Goal: Information Seeking & Learning: Learn about a topic

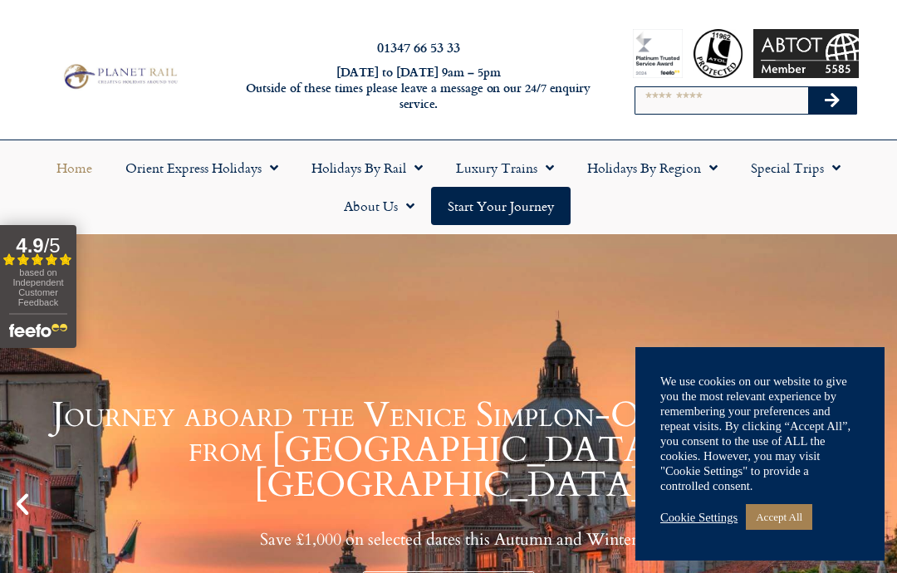
click at [788, 517] on link "Accept All" at bounding box center [779, 517] width 66 height 26
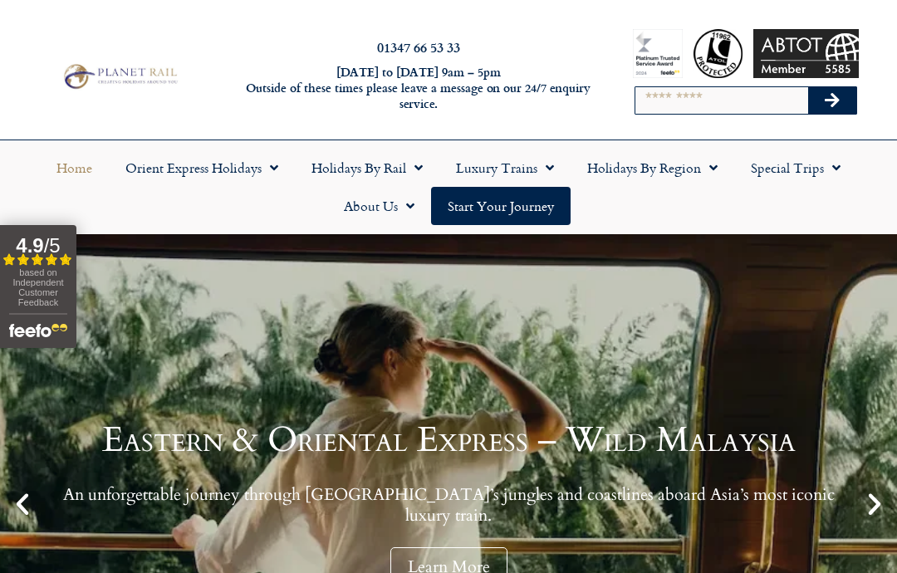
click at [825, 163] on span "Menu" at bounding box center [832, 168] width 17 height 30
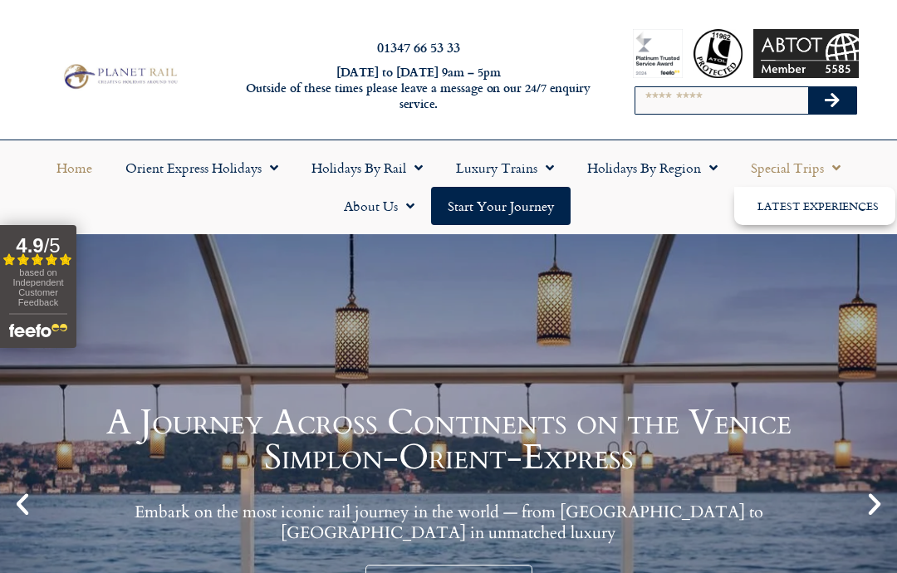
click at [871, 507] on icon "Next slide" at bounding box center [874, 504] width 28 height 28
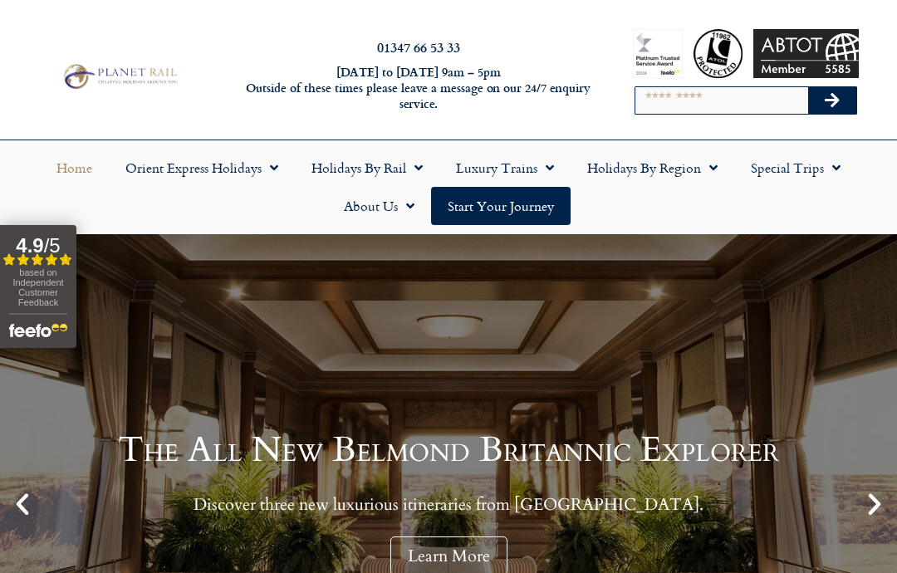
click at [883, 498] on icon "Next slide" at bounding box center [874, 504] width 28 height 28
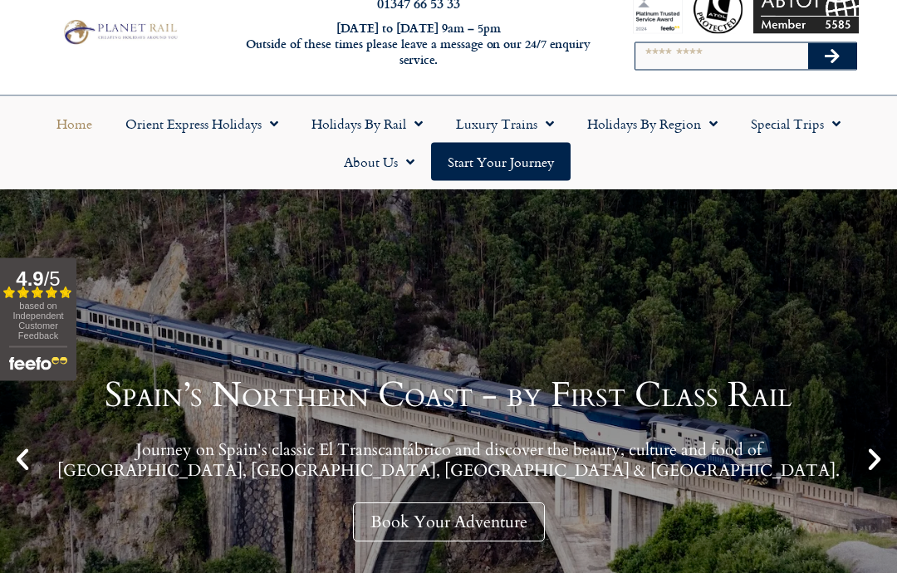
scroll to position [45, 0]
click at [867, 462] on icon "Next slide" at bounding box center [874, 459] width 28 height 28
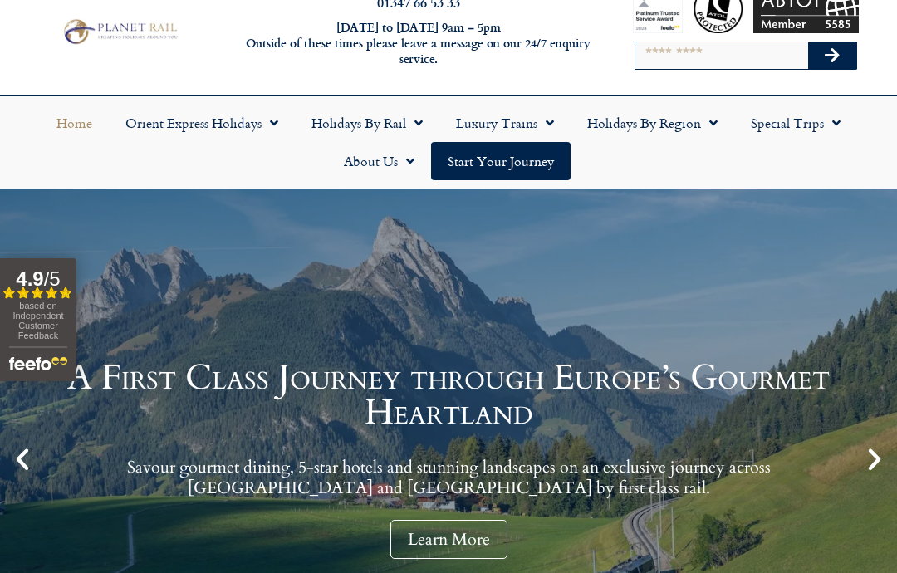
click at [886, 453] on icon "Next slide" at bounding box center [874, 459] width 28 height 28
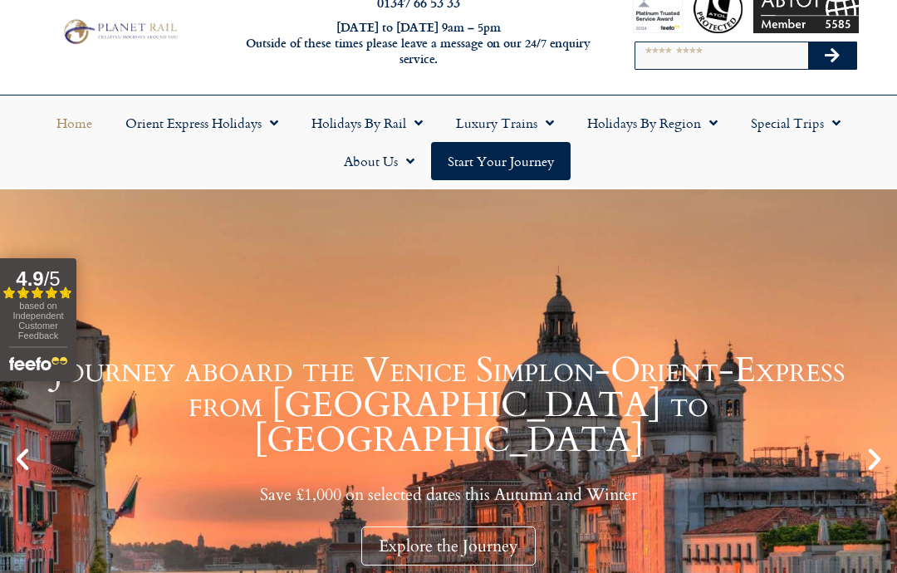
click at [871, 465] on icon "Next slide" at bounding box center [874, 459] width 28 height 28
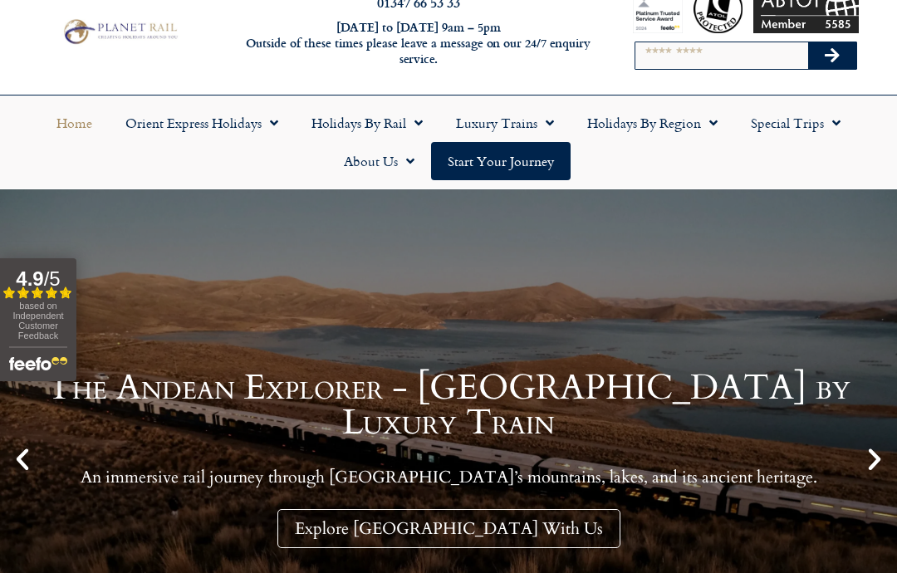
click at [873, 469] on icon "Next slide" at bounding box center [874, 459] width 28 height 28
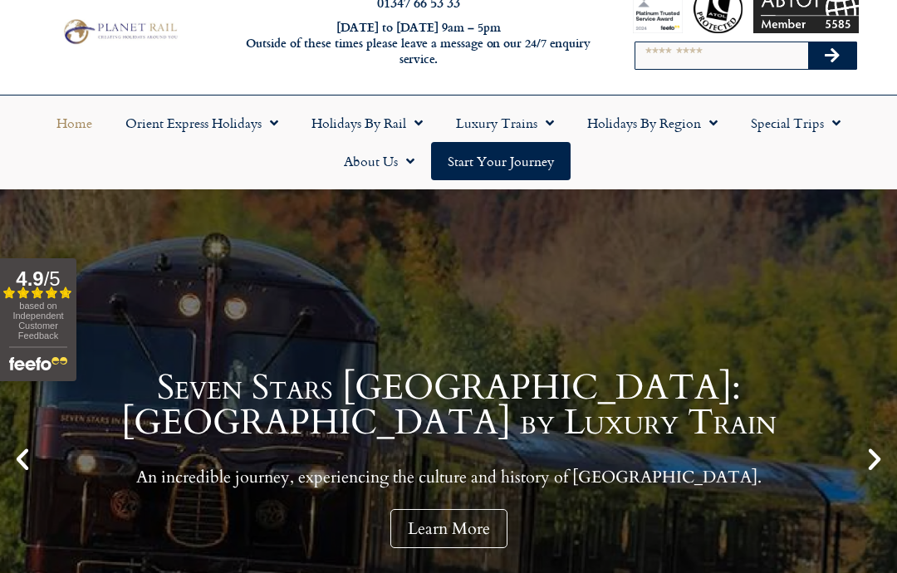
click at [871, 461] on icon "Next slide" at bounding box center [874, 459] width 28 height 28
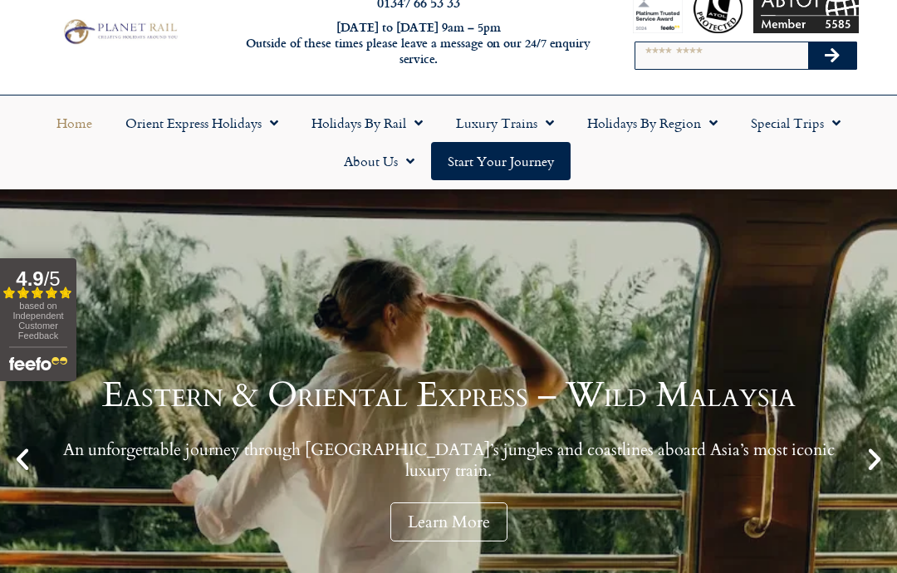
click at [439, 506] on link "Learn More" at bounding box center [448, 521] width 117 height 39
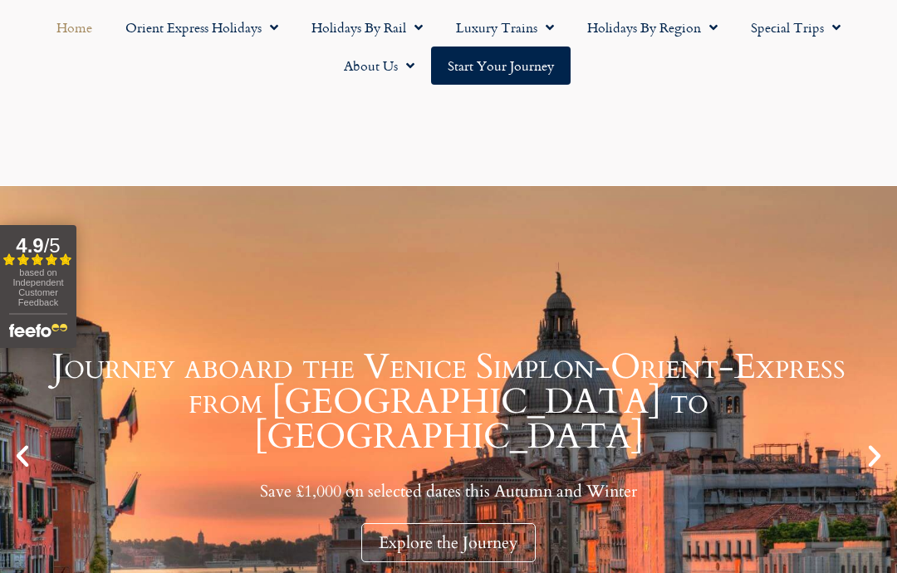
scroll to position [111, 0]
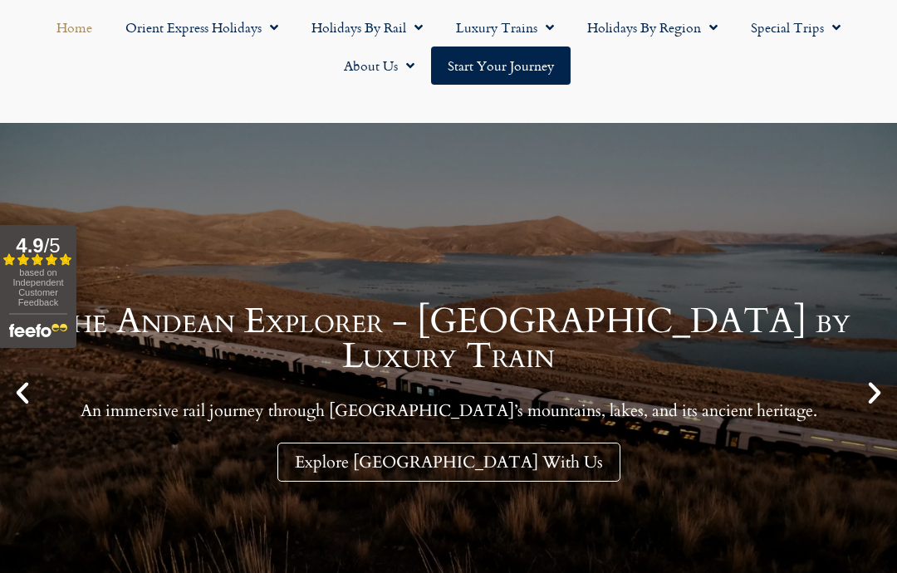
click at [707, 29] on span "Menu" at bounding box center [709, 27] width 17 height 30
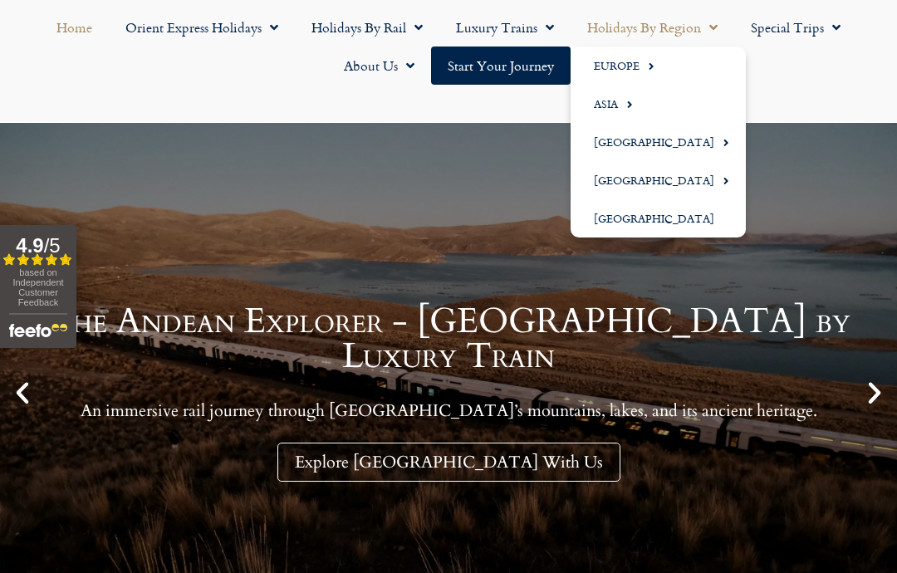
click at [632, 51] on link "Europe" at bounding box center [657, 65] width 175 height 38
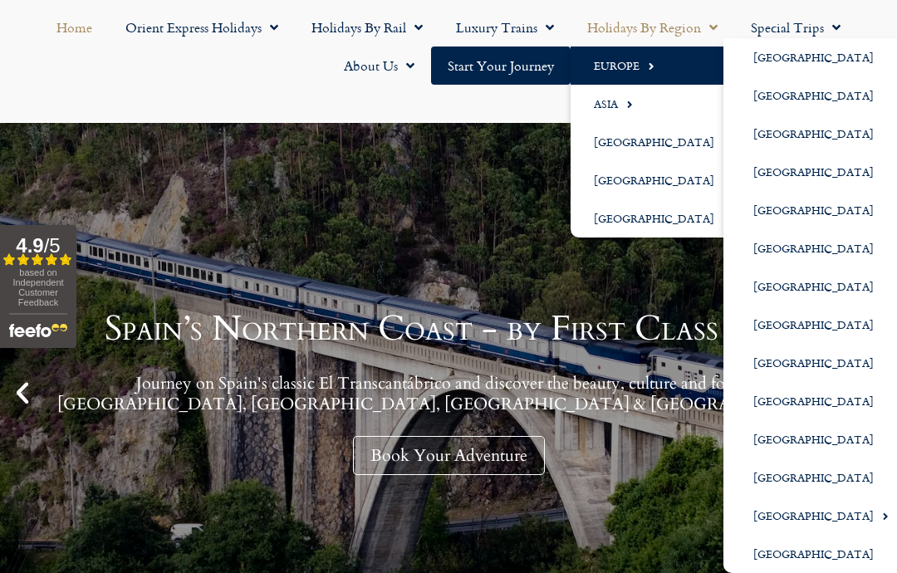
click at [775, 50] on link "[GEOGRAPHIC_DATA]" at bounding box center [814, 57] width 182 height 38
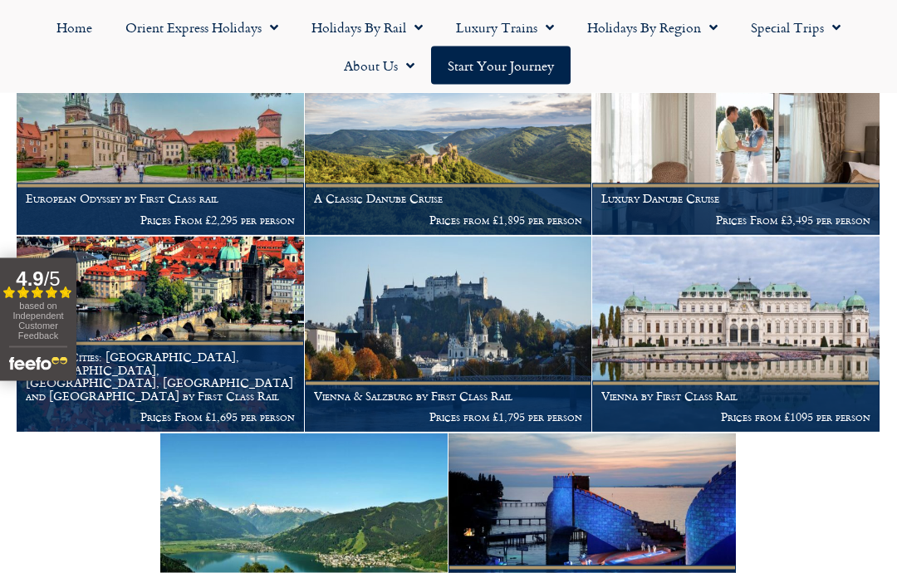
scroll to position [376, 0]
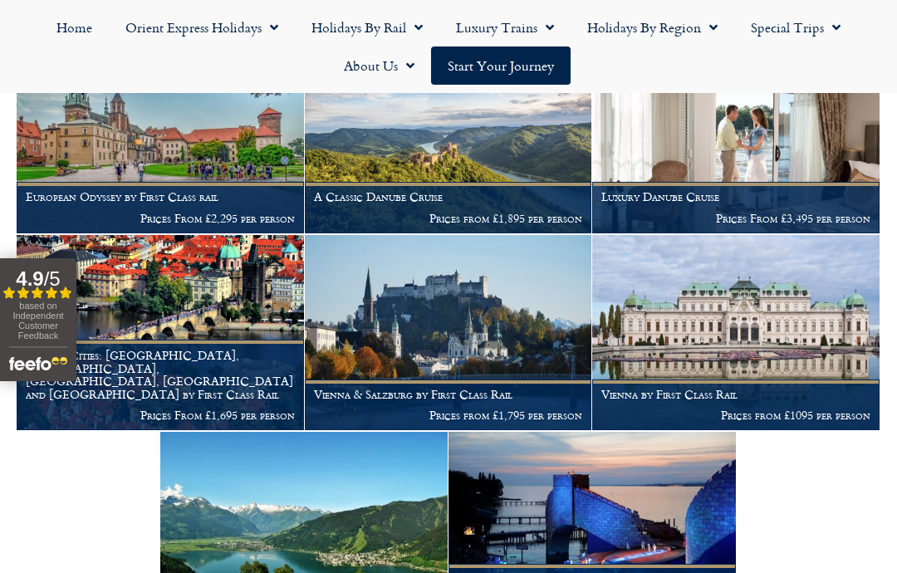
click at [153, 154] on img at bounding box center [160, 135] width 287 height 196
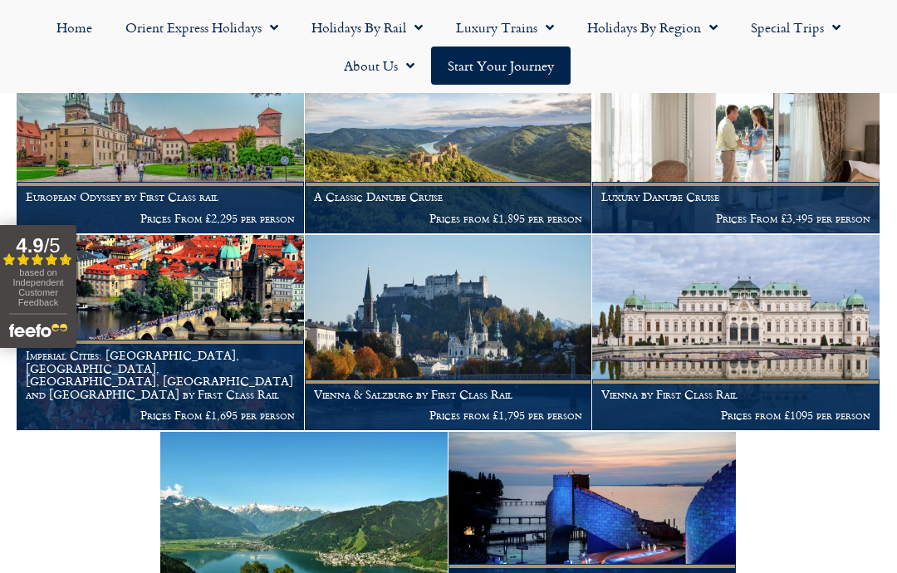
scroll to position [443, 0]
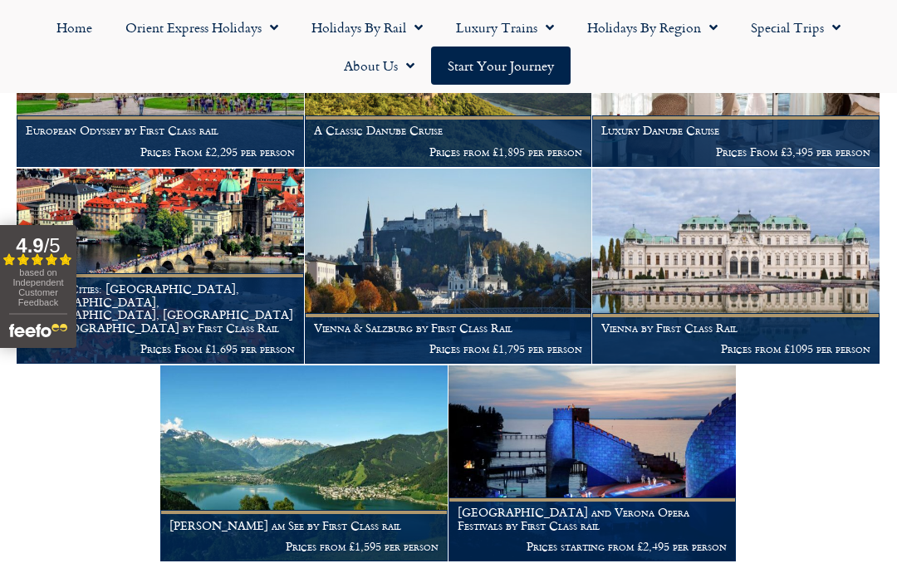
click at [610, 472] on img at bounding box center [591, 463] width 287 height 196
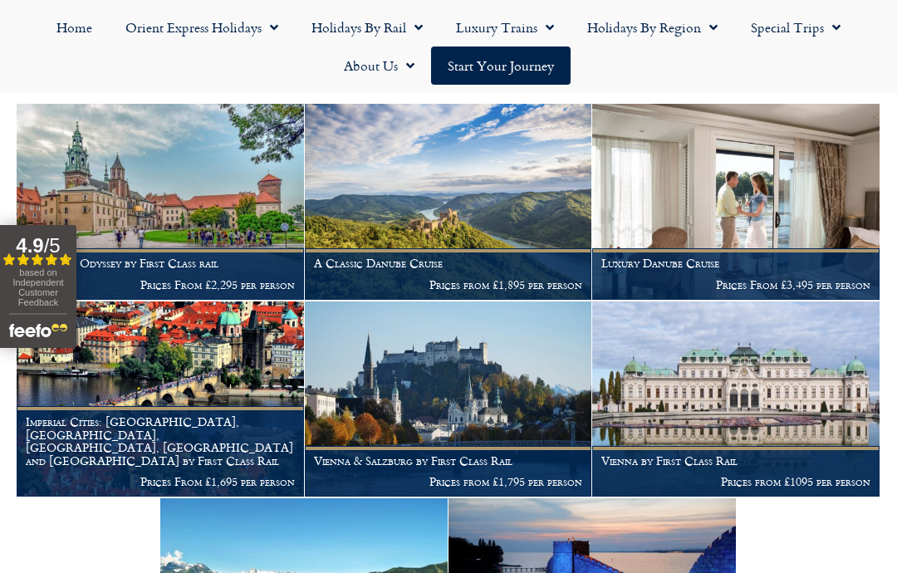
scroll to position [309, 0]
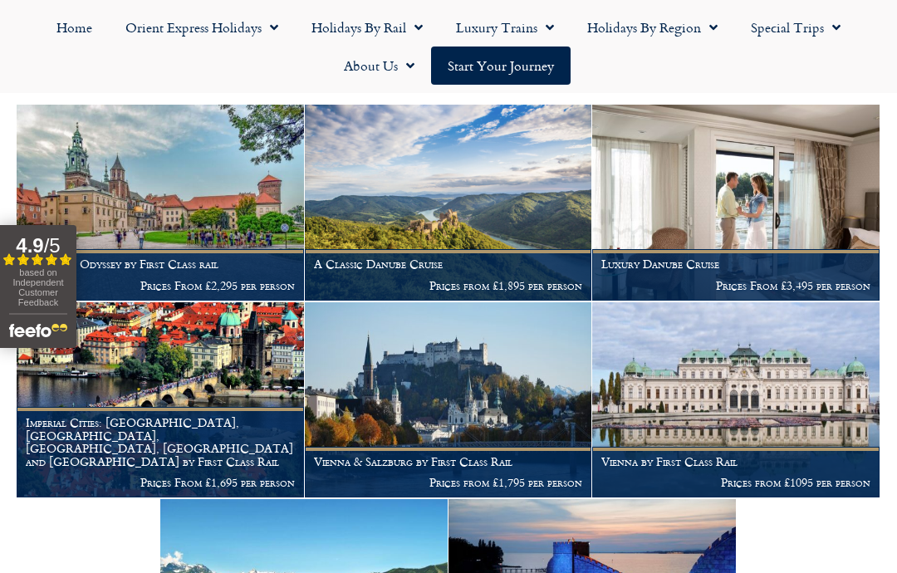
click at [165, 379] on img at bounding box center [160, 400] width 287 height 196
click at [734, 363] on img at bounding box center [735, 400] width 287 height 196
click at [711, 27] on span "Menu" at bounding box center [709, 27] width 17 height 30
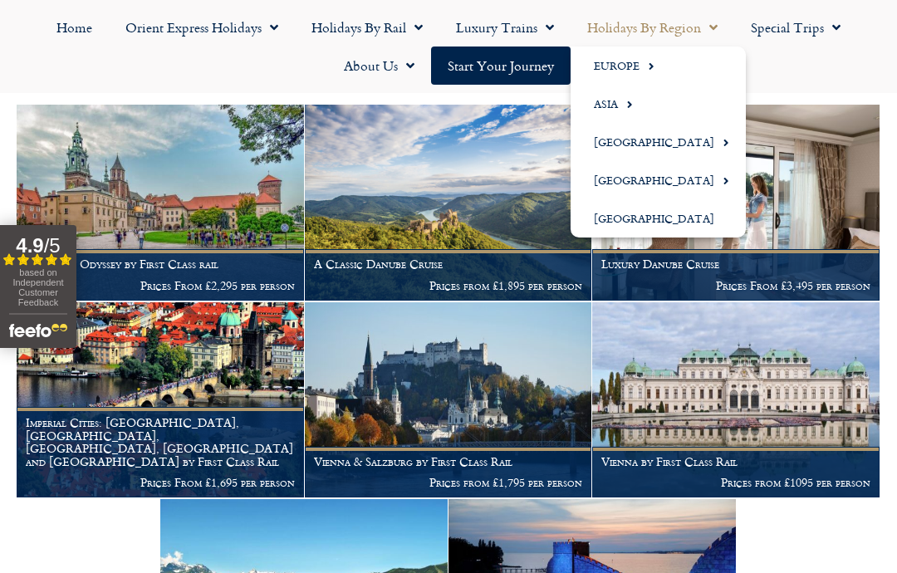
click at [646, 61] on span "Menu" at bounding box center [646, 65] width 15 height 27
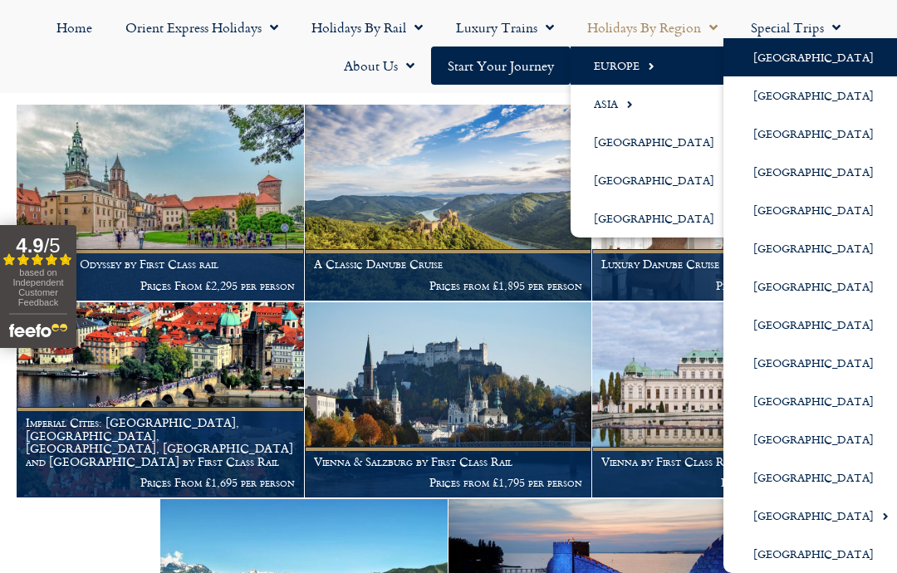
click at [765, 133] on link "[GEOGRAPHIC_DATA]" at bounding box center [814, 134] width 182 height 38
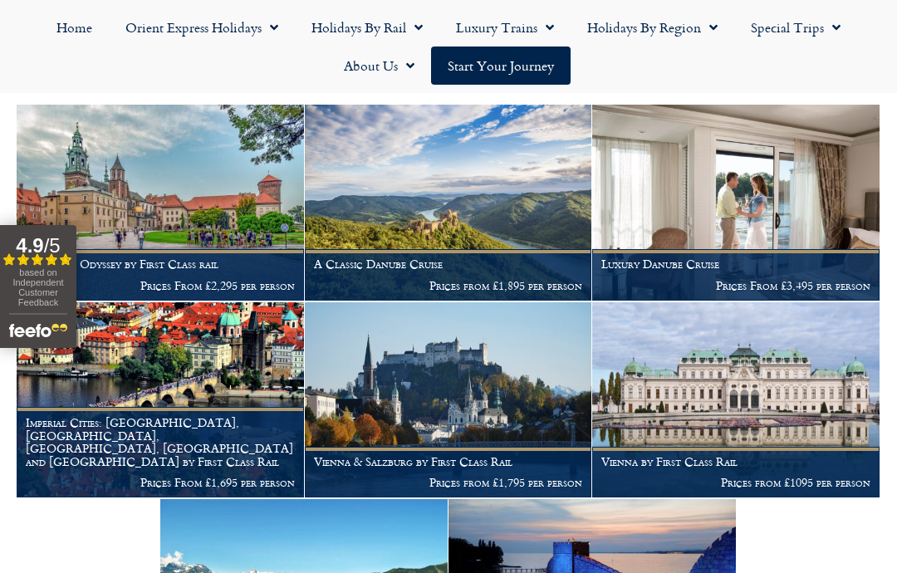
click at [716, 26] on span "Menu" at bounding box center [709, 27] width 17 height 30
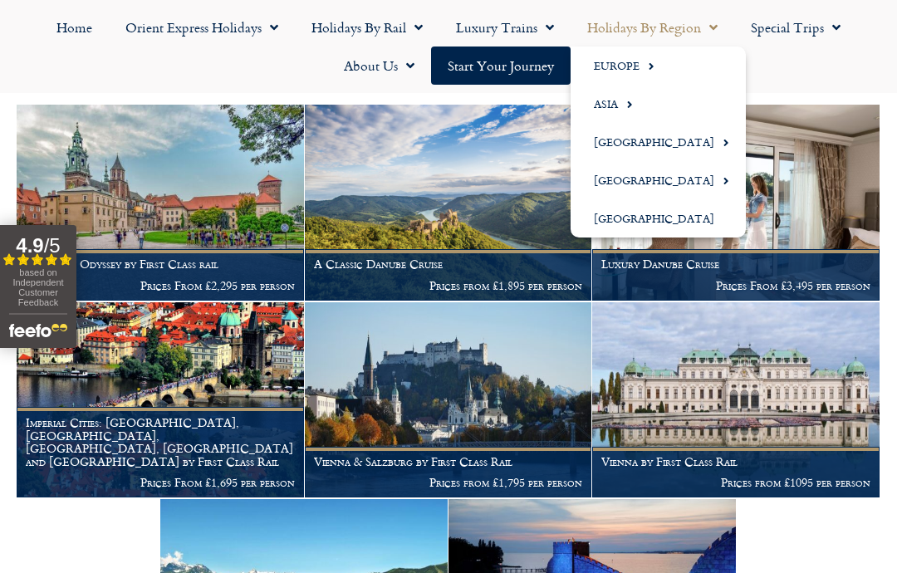
click at [644, 64] on span "Menu" at bounding box center [646, 65] width 15 height 27
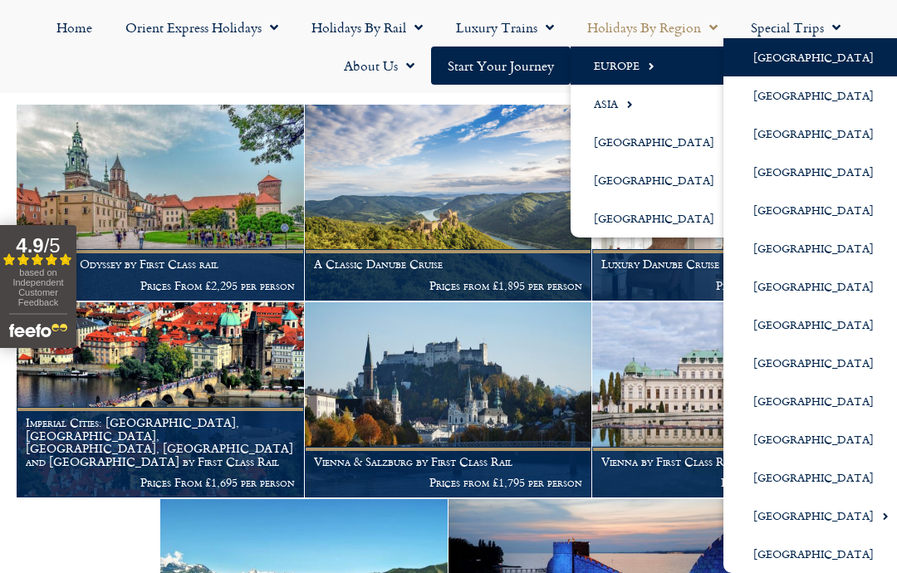
click at [770, 139] on link "[GEOGRAPHIC_DATA]" at bounding box center [814, 134] width 182 height 38
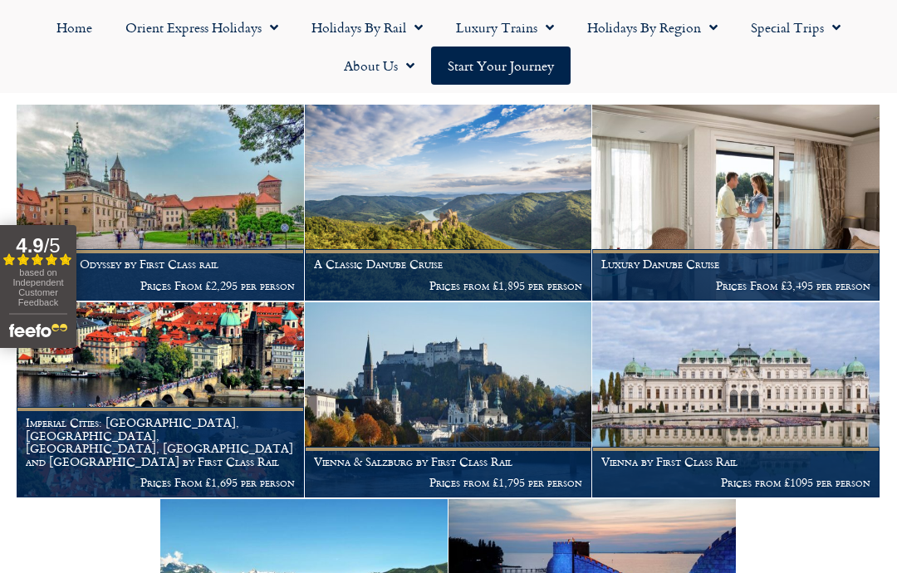
click at [712, 32] on span "Menu" at bounding box center [709, 27] width 17 height 30
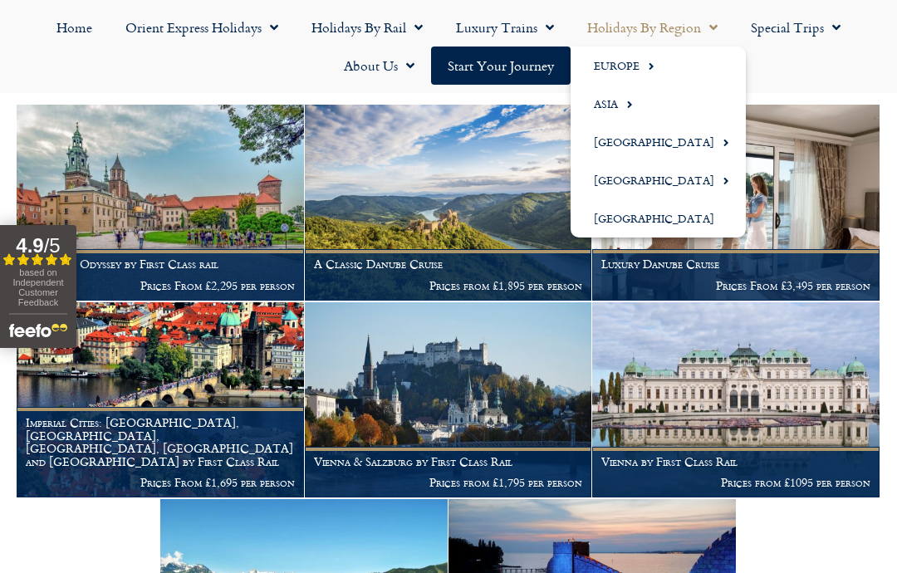
click at [771, 226] on img at bounding box center [735, 203] width 287 height 196
click at [631, 57] on link "Europe" at bounding box center [657, 65] width 175 height 38
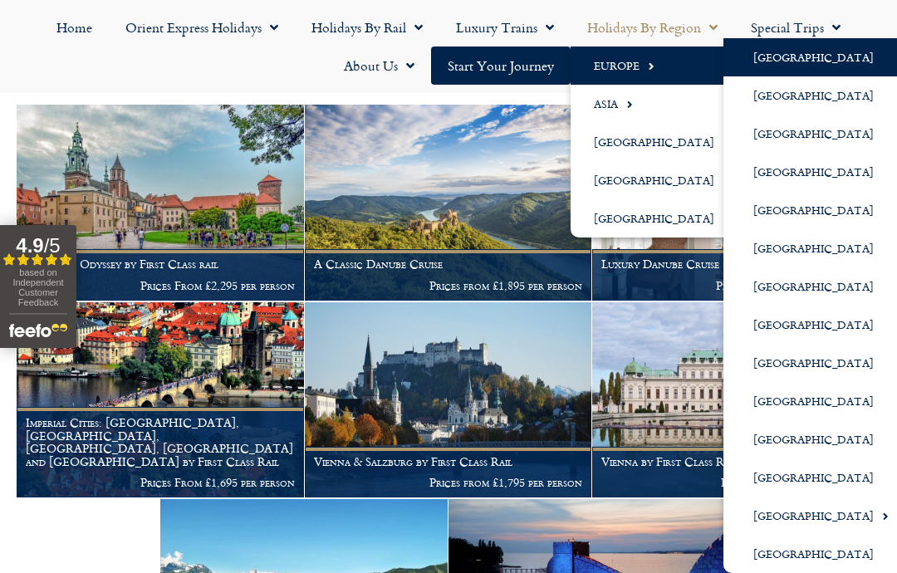
click at [766, 296] on link "[GEOGRAPHIC_DATA]" at bounding box center [814, 286] width 182 height 38
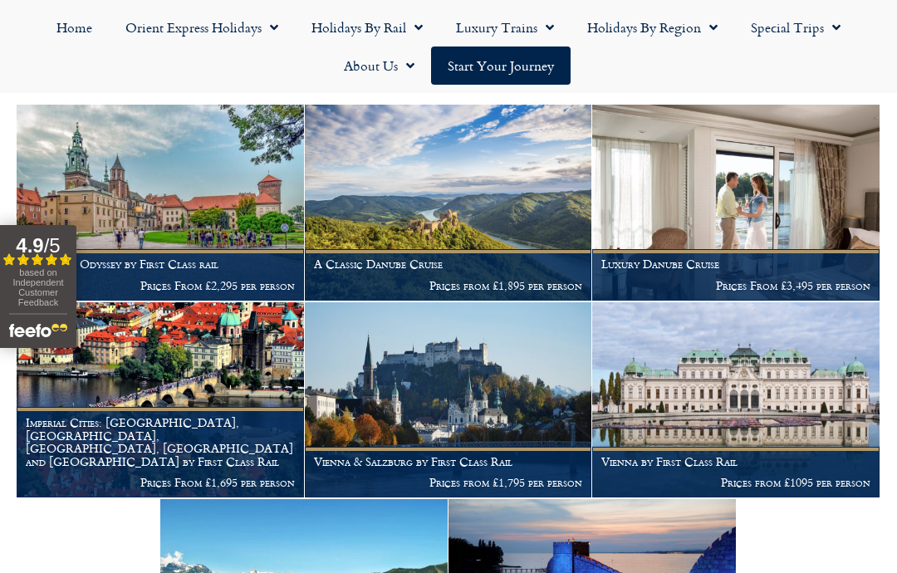
click at [705, 29] on span "Menu" at bounding box center [709, 27] width 17 height 30
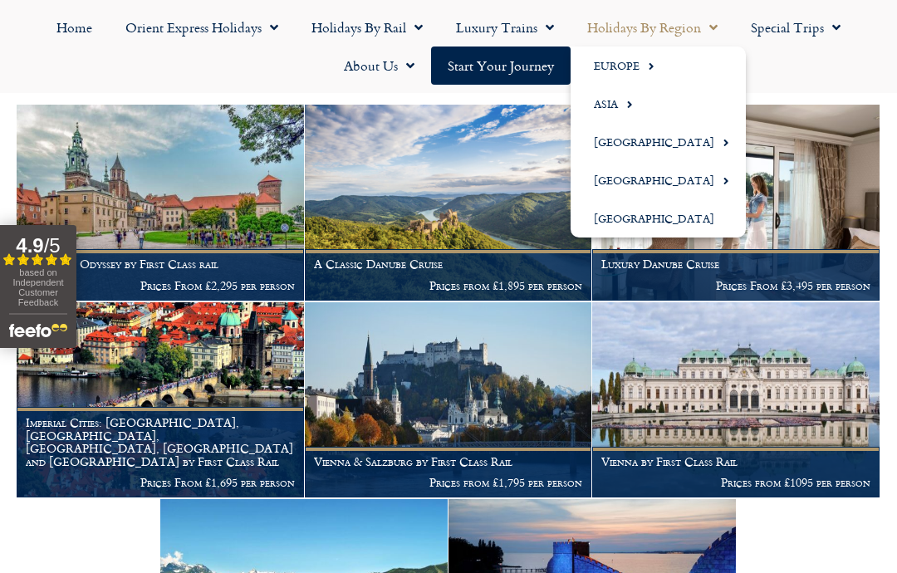
click at [649, 65] on span "Menu" at bounding box center [646, 65] width 15 height 27
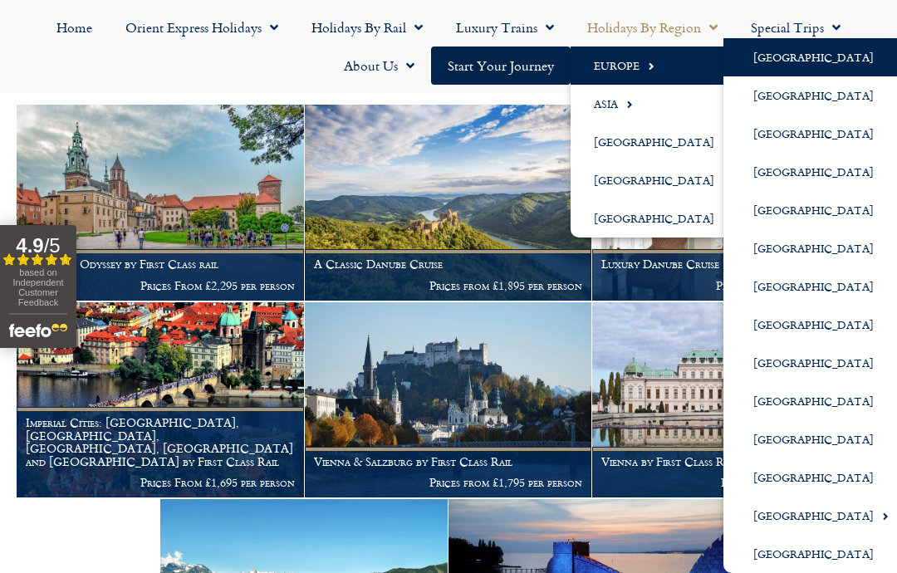
click at [768, 331] on link "[GEOGRAPHIC_DATA]" at bounding box center [814, 325] width 182 height 38
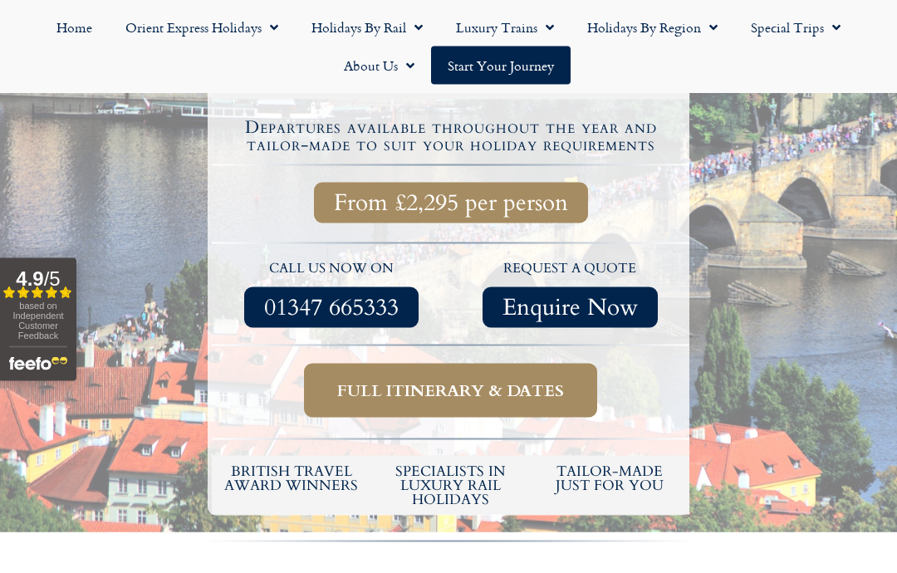
scroll to position [522, 0]
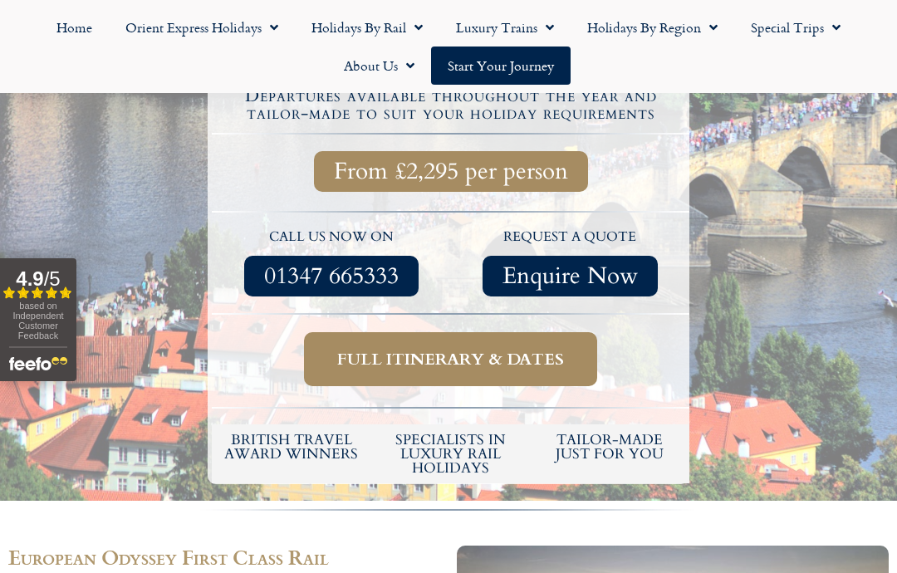
click at [406, 349] on span "Full itinerary & dates" at bounding box center [450, 359] width 227 height 21
click at [491, 350] on span "Full itinerary & dates" at bounding box center [450, 359] width 227 height 21
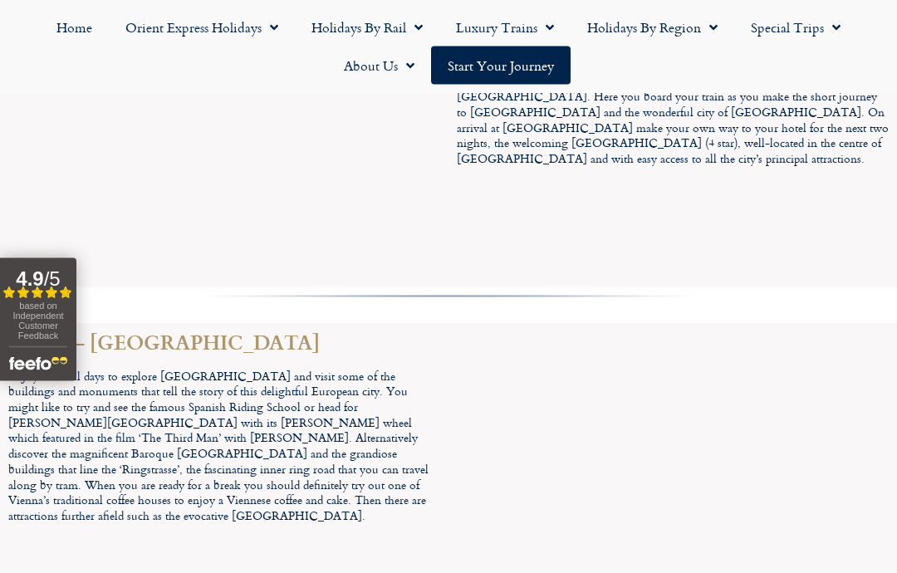
scroll to position [5139, 0]
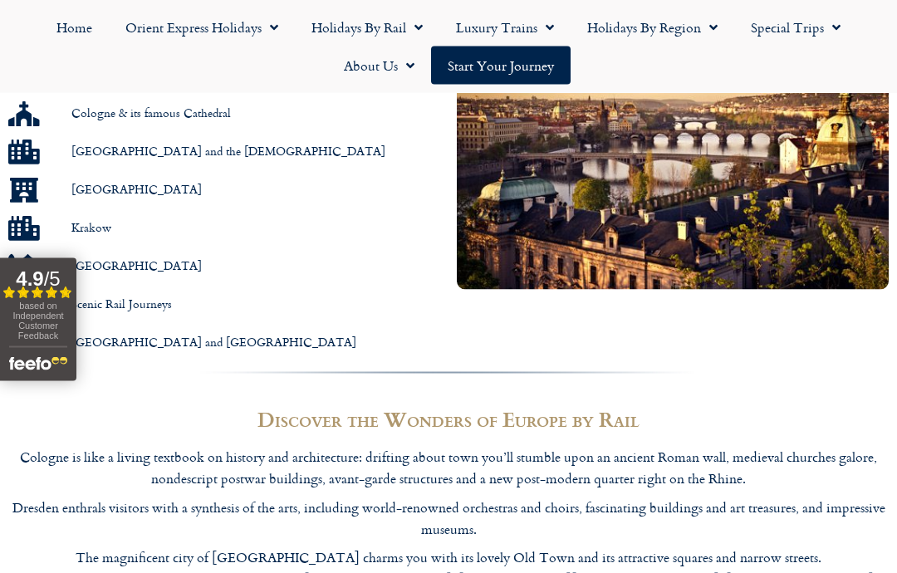
scroll to position [1074, 0]
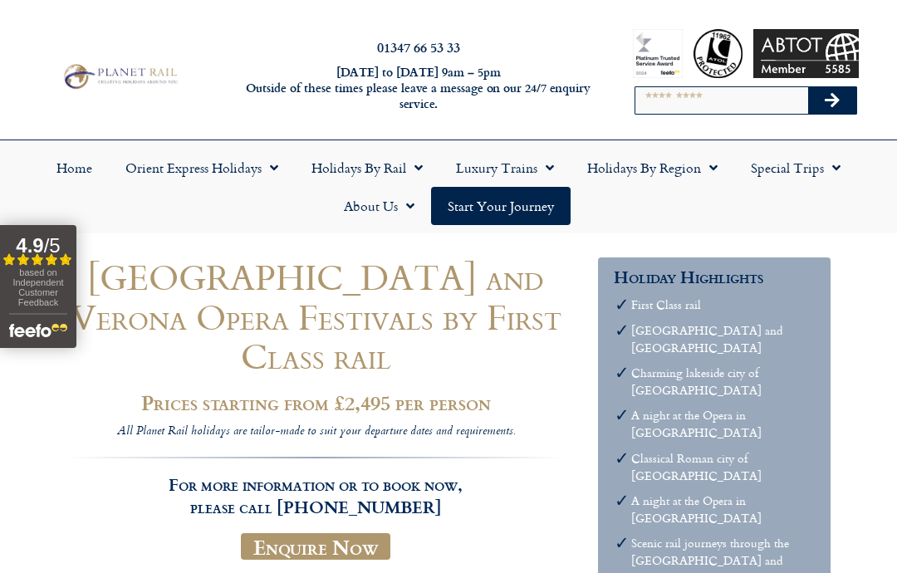
click at [72, 167] on link "Home" at bounding box center [74, 168] width 69 height 38
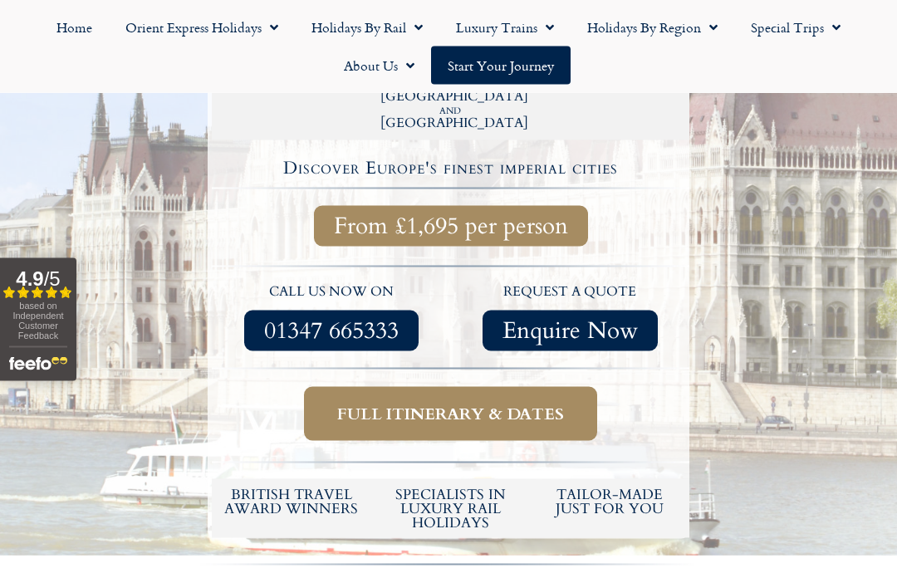
scroll to position [726, 0]
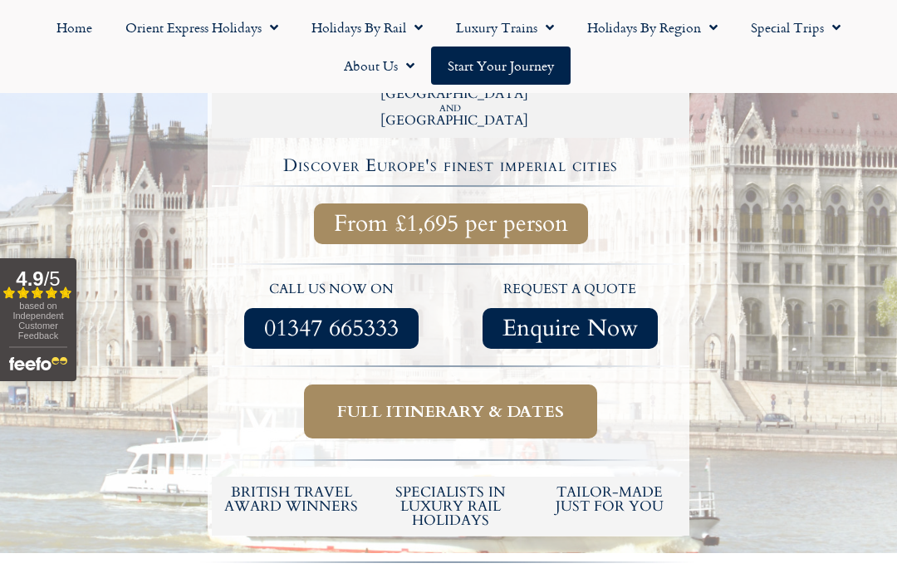
click at [443, 401] on span "Full itinerary & dates" at bounding box center [450, 411] width 227 height 21
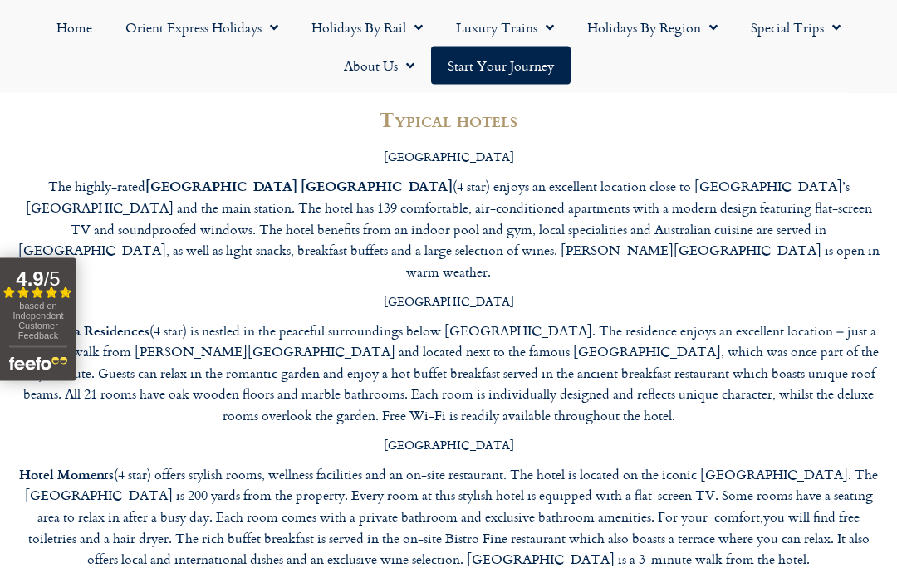
scroll to position [6109, 0]
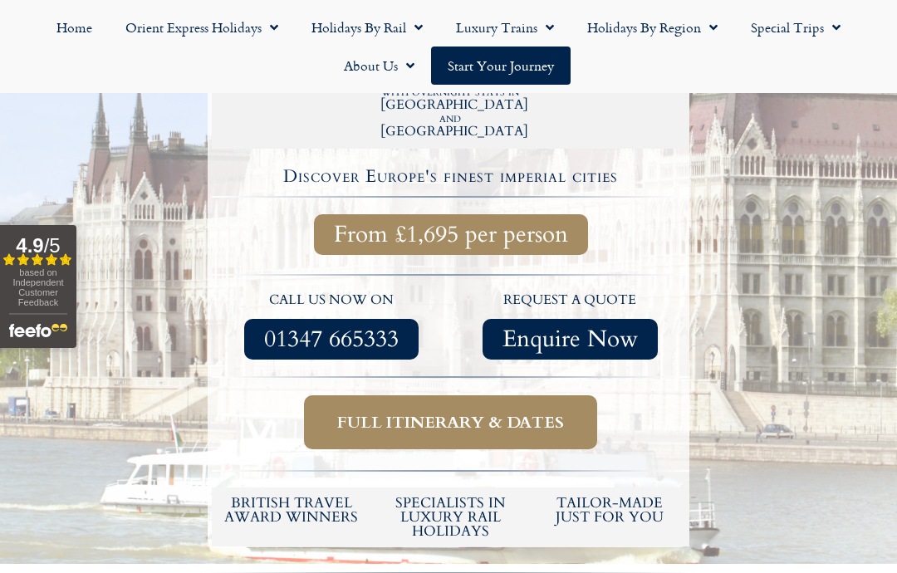
scroll to position [713, 0]
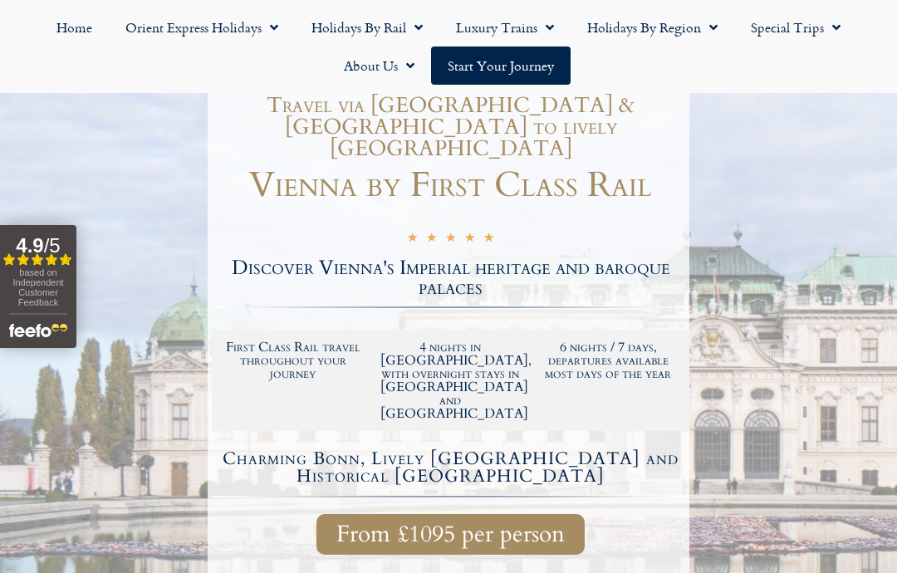
scroll to position [200, 0]
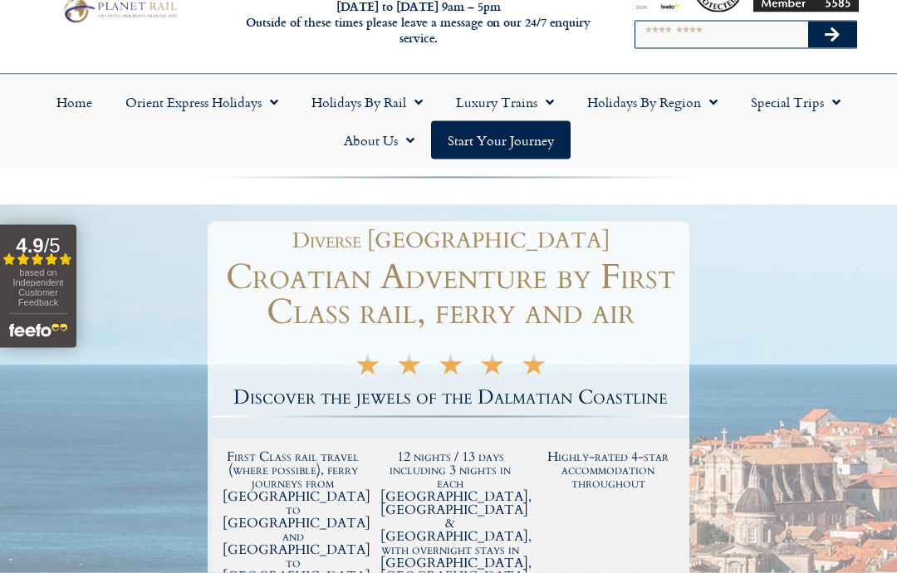
scroll to position [61, 0]
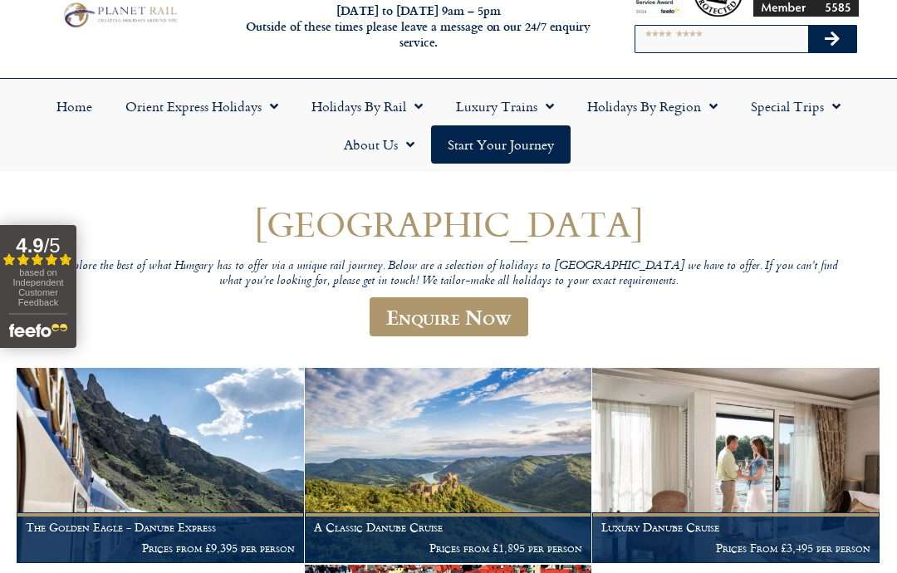
scroll to position [60, 0]
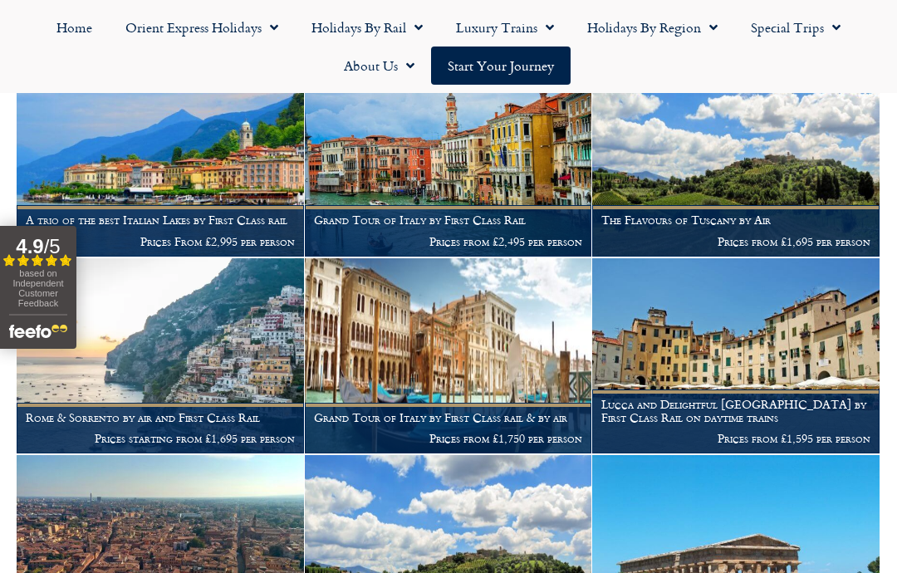
scroll to position [1203, 0]
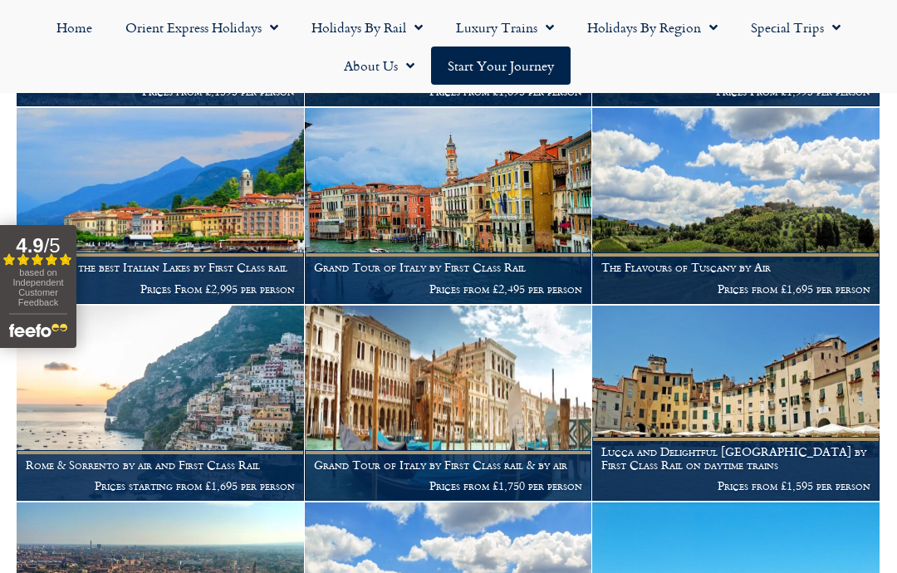
click at [714, 23] on span "Menu" at bounding box center [709, 27] width 17 height 30
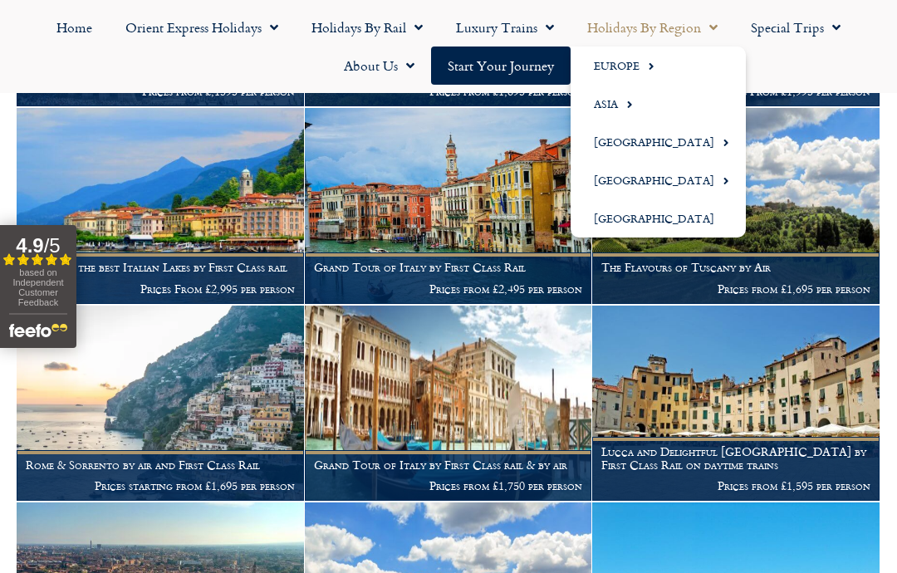
click at [650, 60] on span "Menu" at bounding box center [646, 65] width 15 height 27
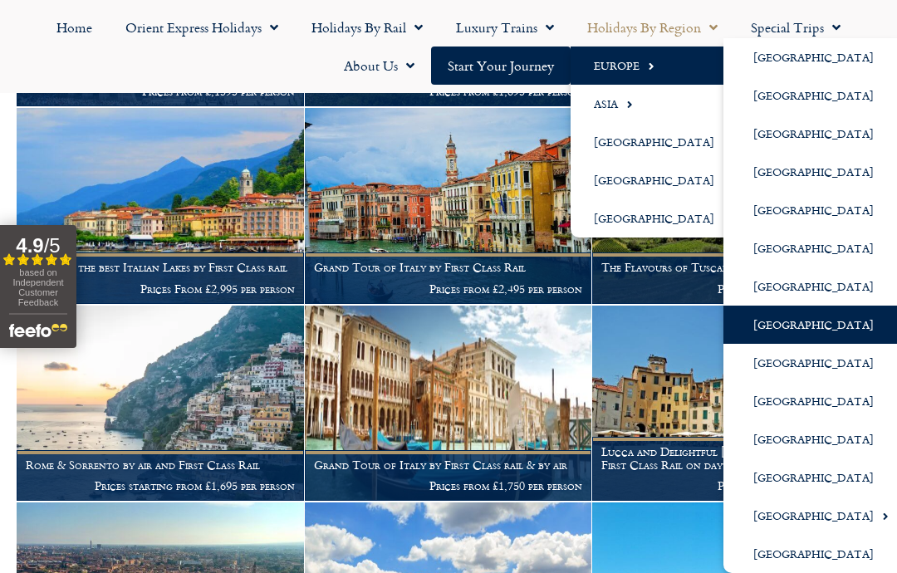
click at [765, 483] on link "[GEOGRAPHIC_DATA]" at bounding box center [814, 477] width 182 height 38
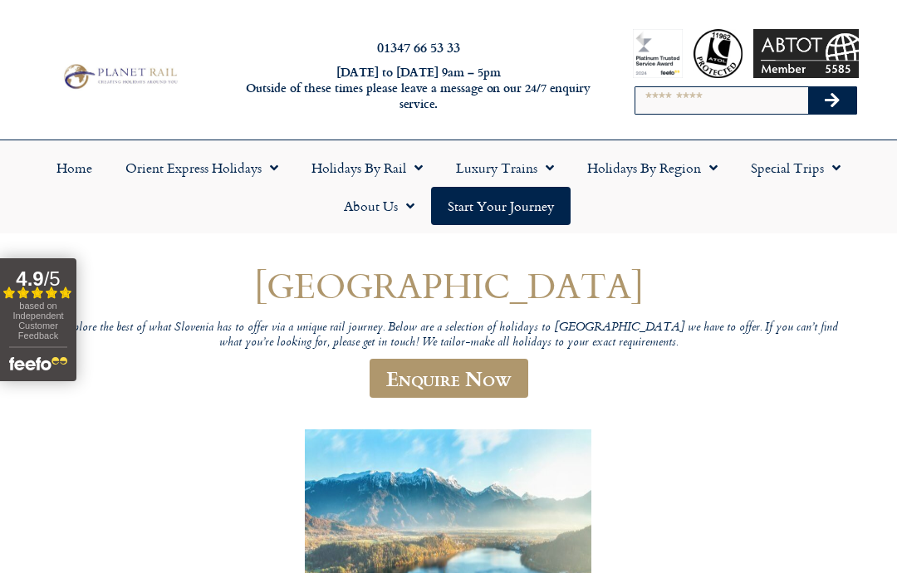
click at [406, 171] on span "Menu" at bounding box center [414, 168] width 17 height 30
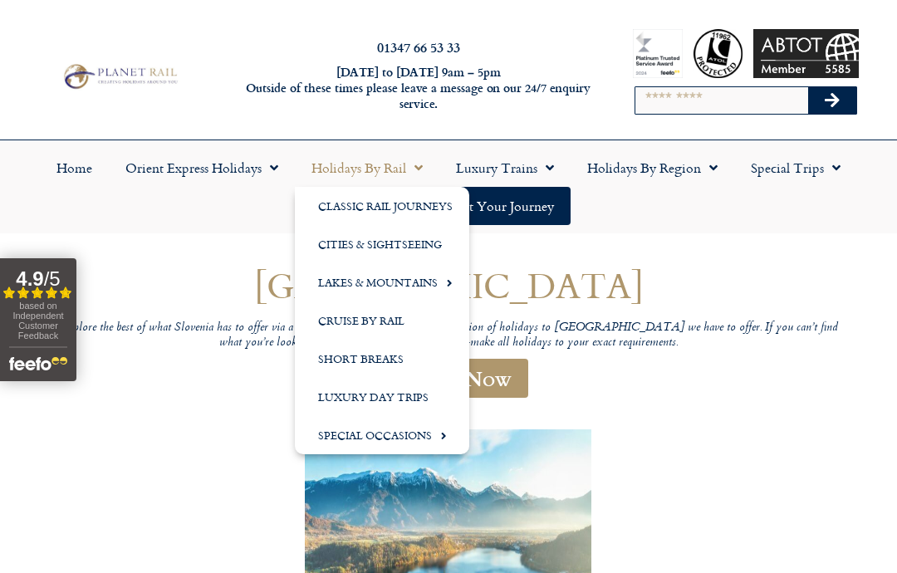
click at [436, 448] on span "Menu" at bounding box center [439, 435] width 15 height 27
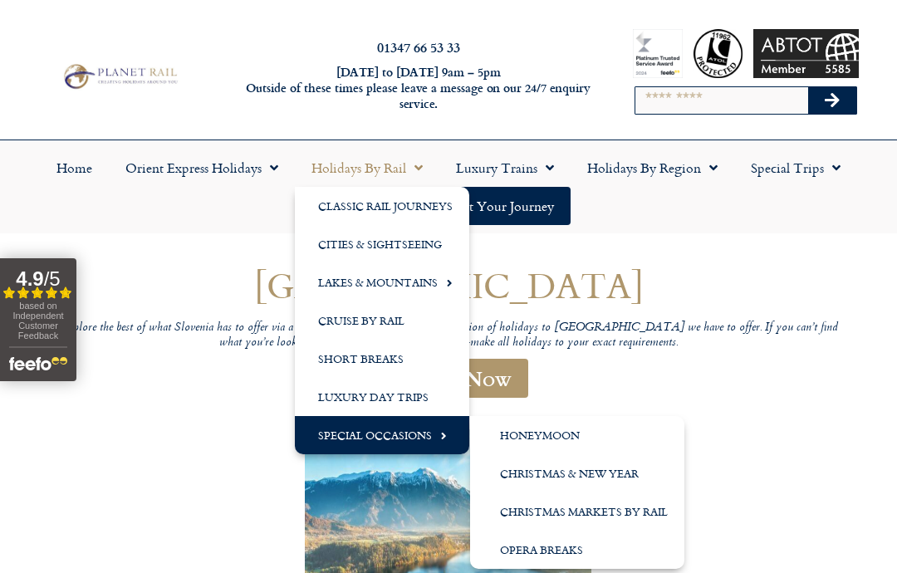
click at [413, 210] on link "Classic Rail Journeys" at bounding box center [382, 206] width 174 height 38
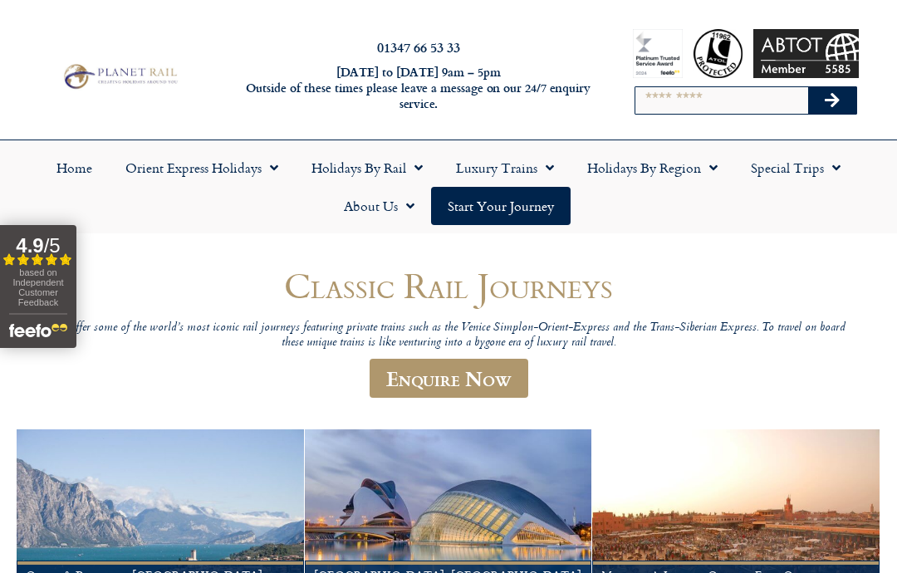
click at [396, 176] on link "Holidays by Rail" at bounding box center [367, 168] width 144 height 38
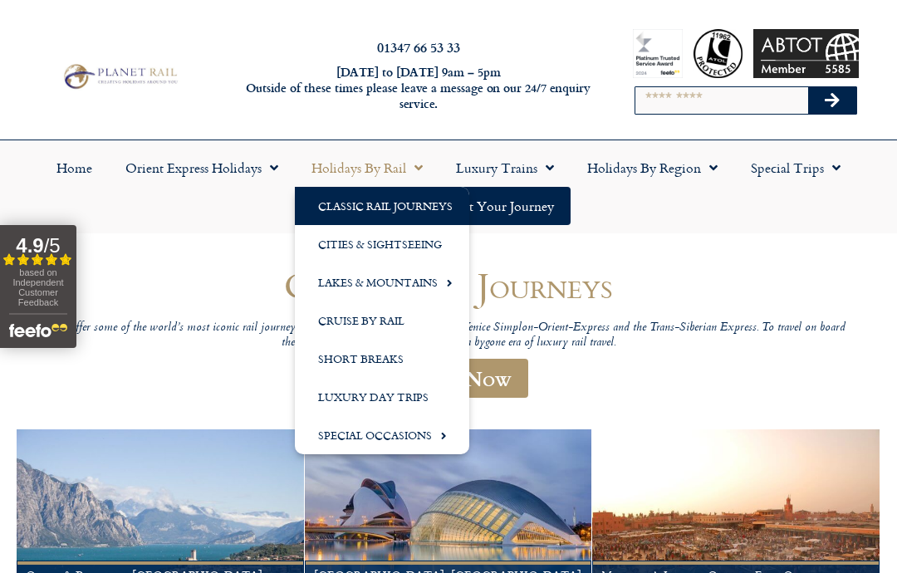
click at [382, 237] on link "Cities & Sightseeing" at bounding box center [382, 244] width 174 height 38
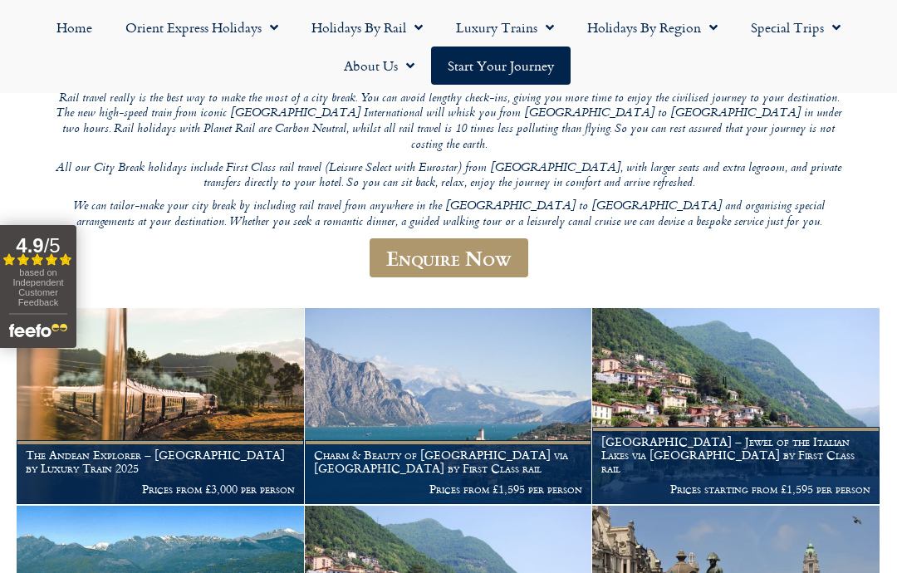
scroll to position [228, 0]
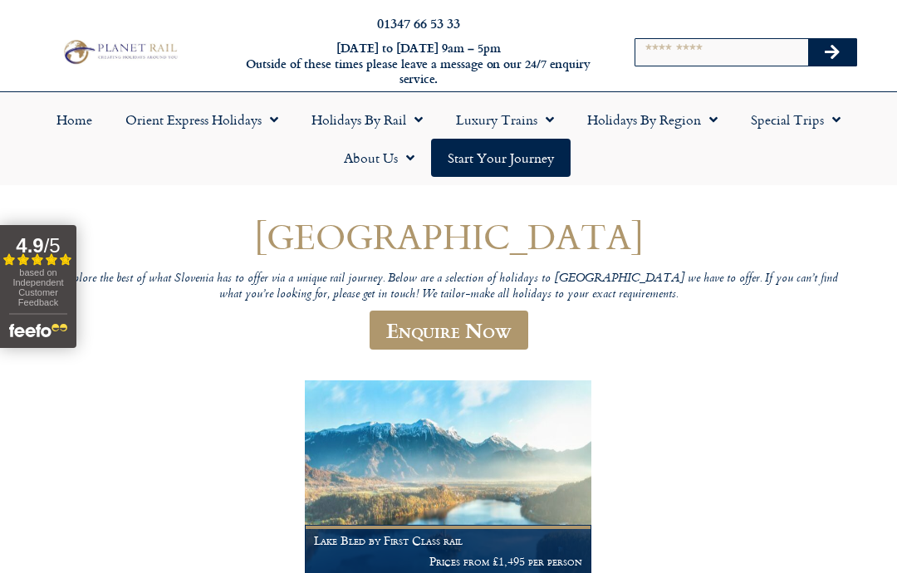
scroll to position [66, 0]
